Goal: Task Accomplishment & Management: Use online tool/utility

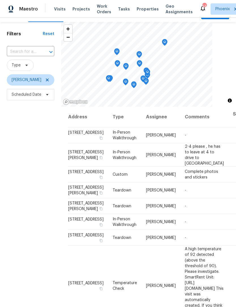
click at [36, 182] on div "Filters Reset ​ Type Brian Borntrager Scheduled Date" at bounding box center [30, 187] width 61 height 331
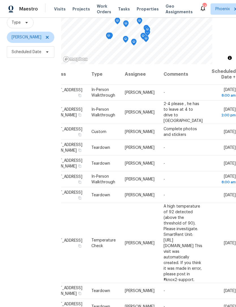
scroll to position [55, 0]
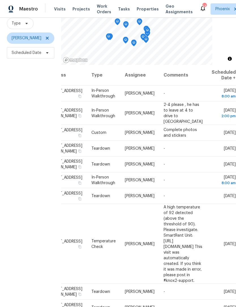
click at [0, 0] on icon at bounding box center [0, 0] width 0 height 0
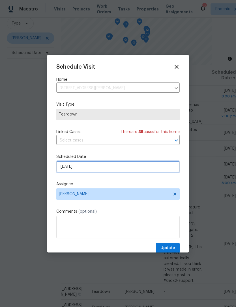
click at [101, 169] on input "9/1/2025" at bounding box center [117, 166] width 123 height 11
select select "8"
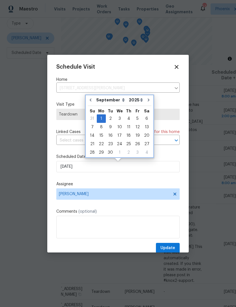
click at [92, 101] on icon "Go to previous month" at bounding box center [90, 100] width 5 height 5
type input "8/29/2025"
select select "7"
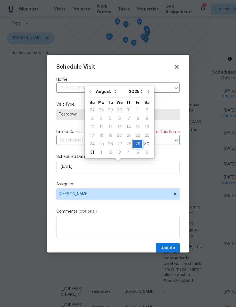
click at [135, 144] on div "29" at bounding box center [137, 144] width 9 height 8
click at [172, 247] on span "Update" at bounding box center [167, 248] width 15 height 7
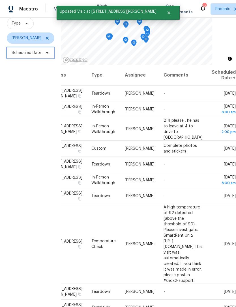
click at [25, 53] on span "Scheduled Date" at bounding box center [27, 53] width 30 height 6
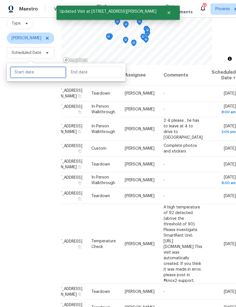
click at [36, 72] on input "text" at bounding box center [38, 72] width 56 height 11
select select "7"
select select "2025"
select select "8"
select select "2025"
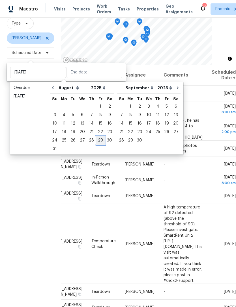
click at [98, 138] on div "29" at bounding box center [100, 141] width 9 height 8
type input "[DATE]"
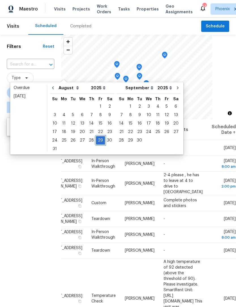
click at [96, 138] on div "29" at bounding box center [100, 141] width 9 height 8
type input "[DATE]"
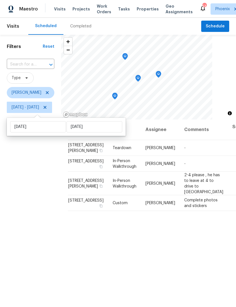
click at [35, 165] on div "Filters Reset ​ Type Brian Borntrager Fri, Aug 29 - Fri, Aug 29" at bounding box center [30, 200] width 61 height 331
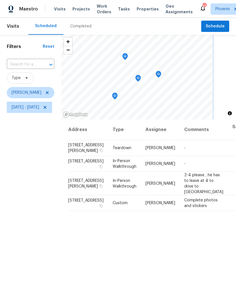
click at [140, 77] on icon "Map marker" at bounding box center [137, 78] width 5 height 7
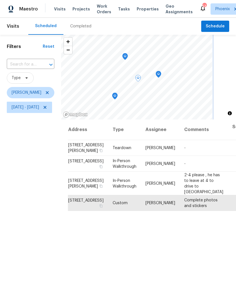
click at [116, 96] on icon "Map marker" at bounding box center [115, 95] width 2 height 1
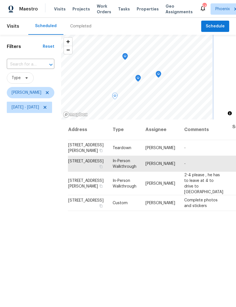
click at [126, 57] on icon "Map marker" at bounding box center [125, 56] width 2 height 1
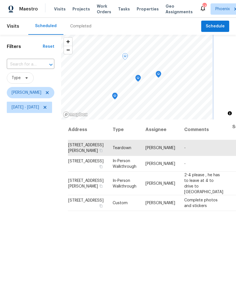
click at [117, 94] on icon "Map marker" at bounding box center [114, 96] width 5 height 7
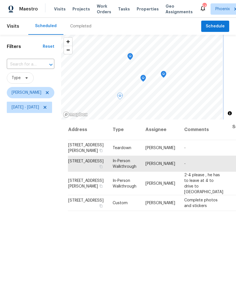
click at [146, 78] on icon "Map marker" at bounding box center [142, 78] width 5 height 7
